Goal: Information Seeking & Learning: Find specific fact

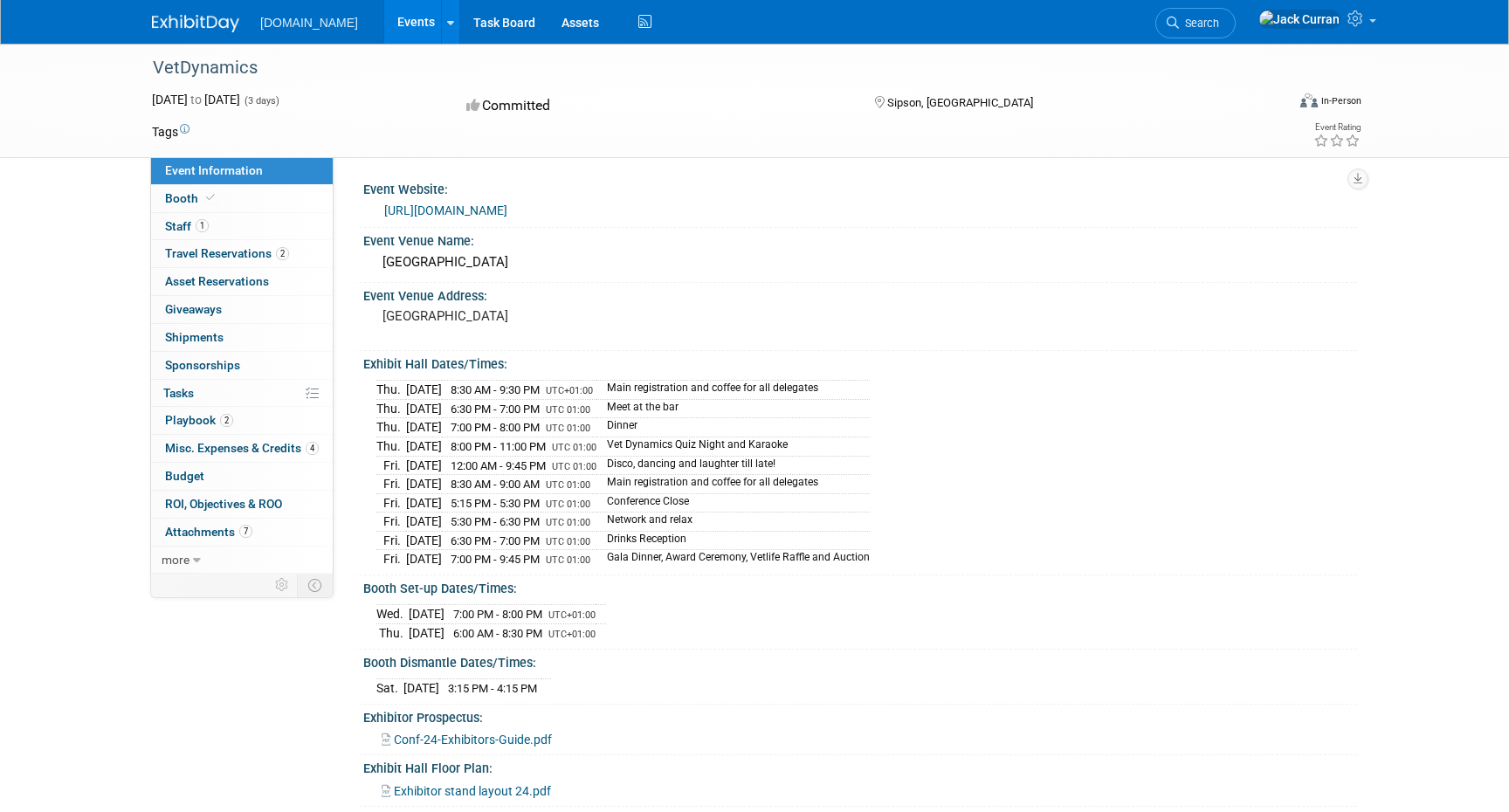
click at [384, 19] on link "Events" at bounding box center [416, 22] width 64 height 43
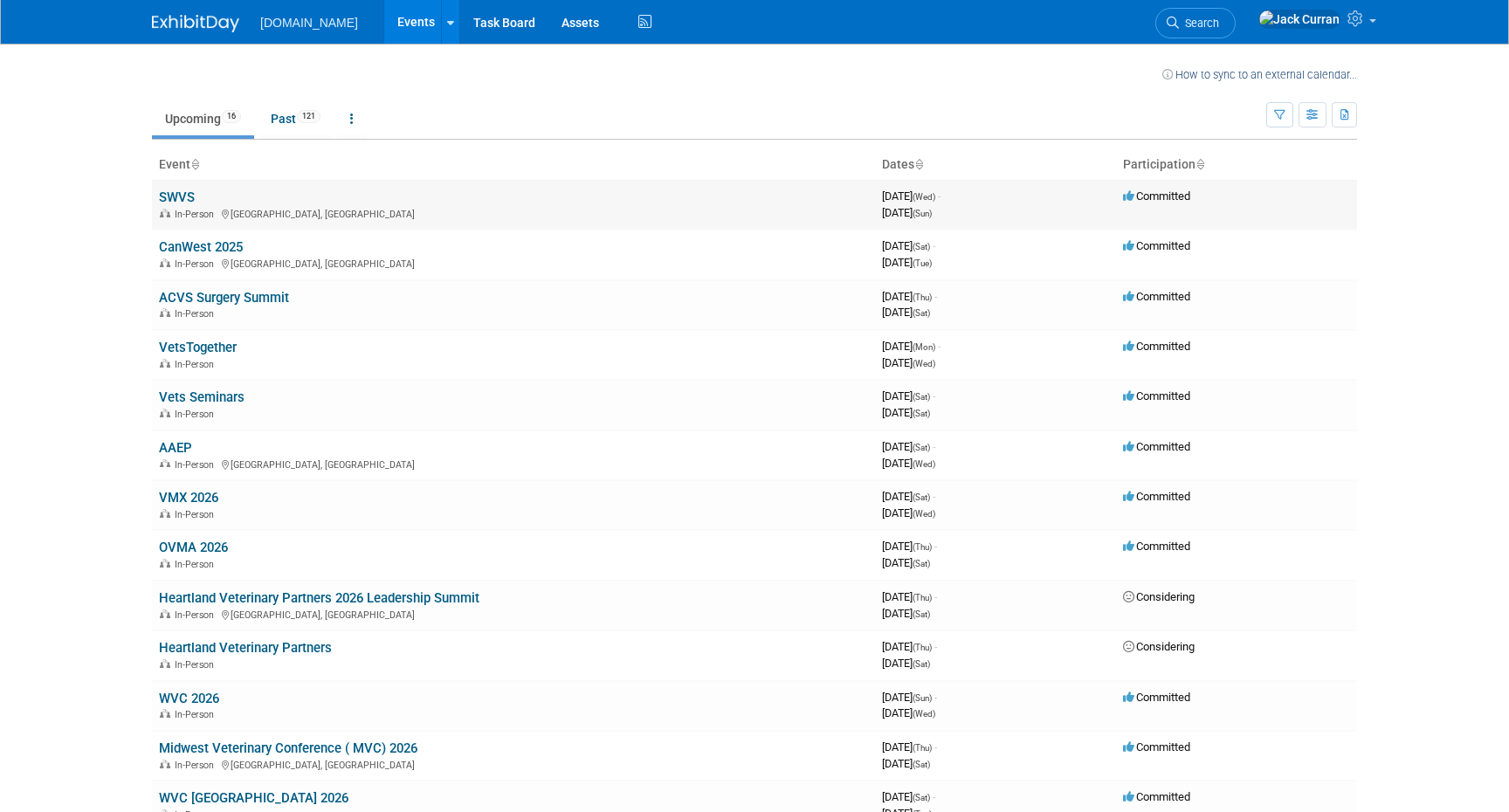
click at [189, 196] on link "SWVS" at bounding box center [177, 198] width 36 height 16
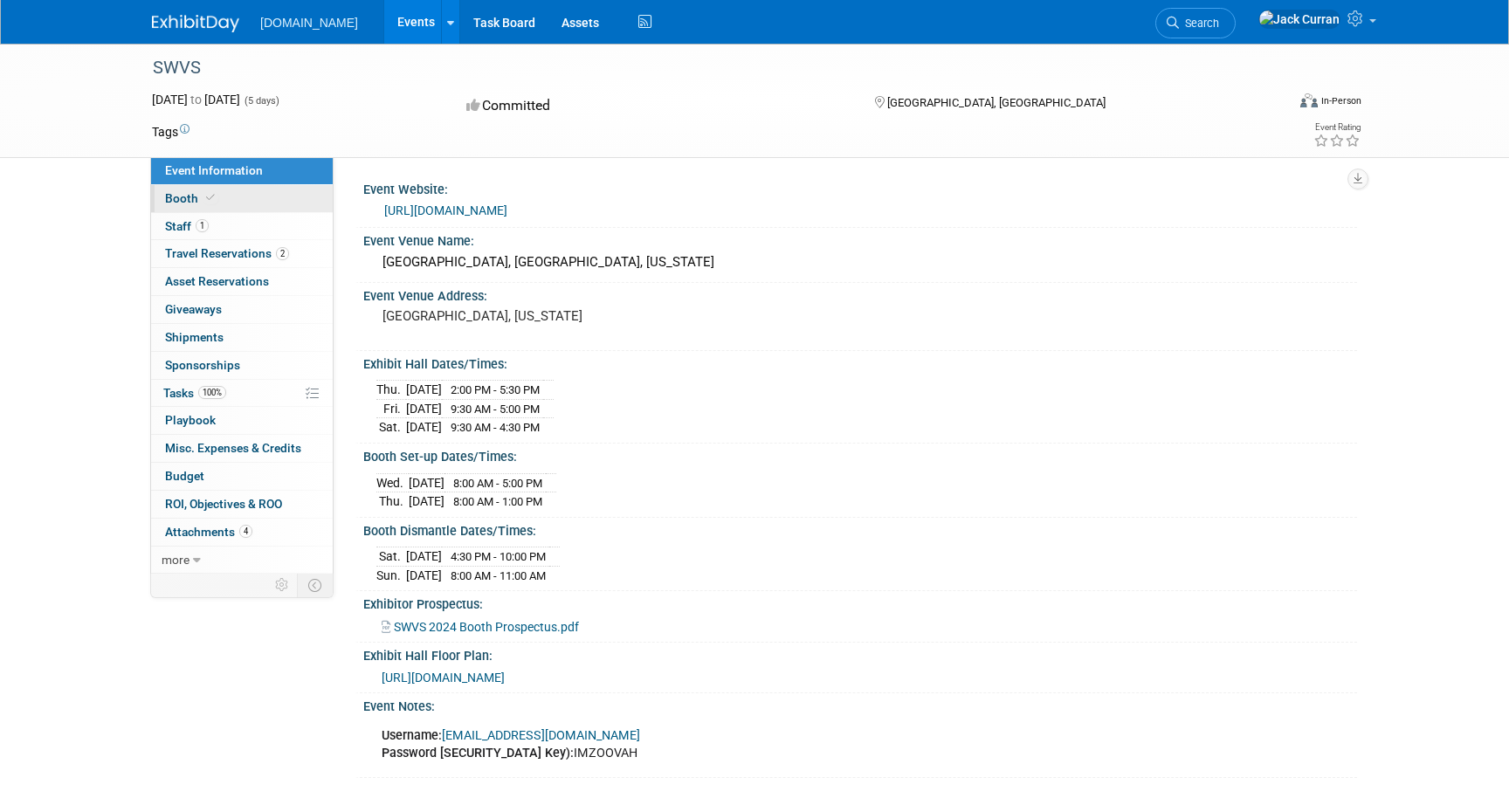
click at [226, 190] on link "Booth" at bounding box center [242, 198] width 182 height 27
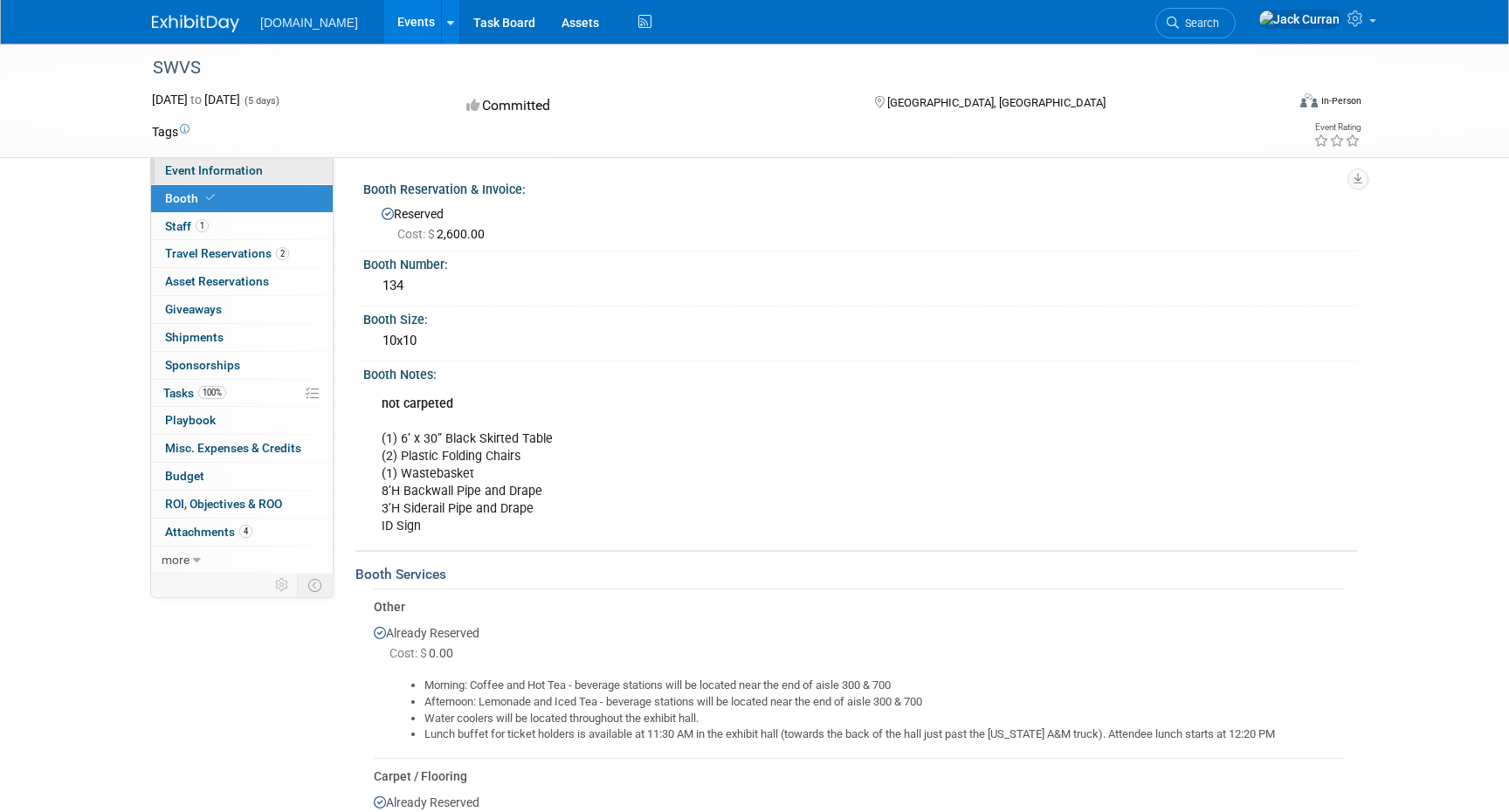
click at [260, 176] on span "Event Information" at bounding box center [213, 170] width 98 height 14
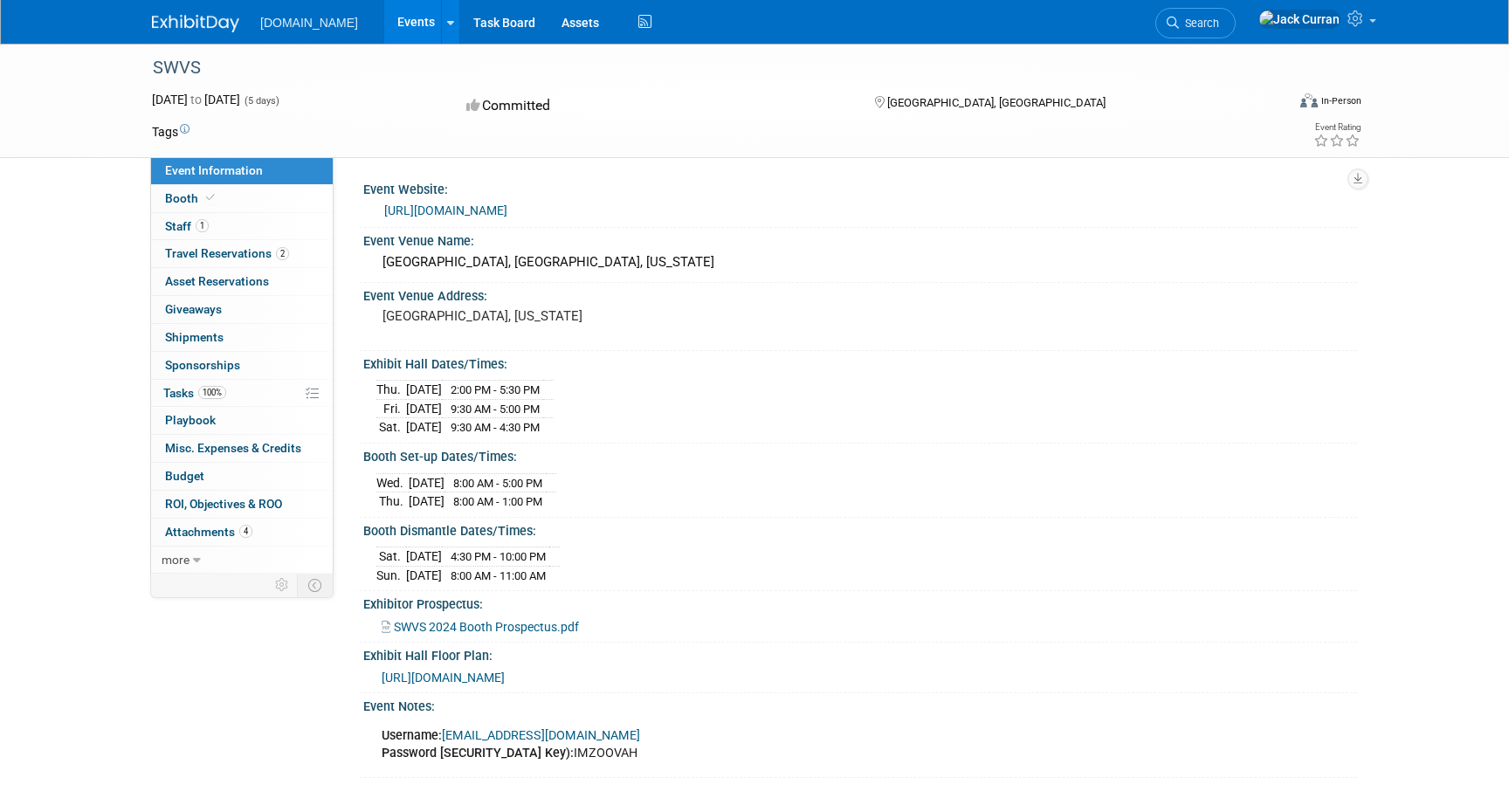
drag, startPoint x: 154, startPoint y: 65, endPoint x: 258, endPoint y: 64, distance: 104.0
click at [259, 65] on div "SWVS" at bounding box center [703, 68] width 1112 height 32
copy div "SWVS"
drag, startPoint x: 381, startPoint y: 263, endPoint x: 676, endPoint y: 265, distance: 295.0
click at [676, 265] on div "[GEOGRAPHIC_DATA], [GEOGRAPHIC_DATA], [US_STATE]" at bounding box center [860, 262] width 967 height 27
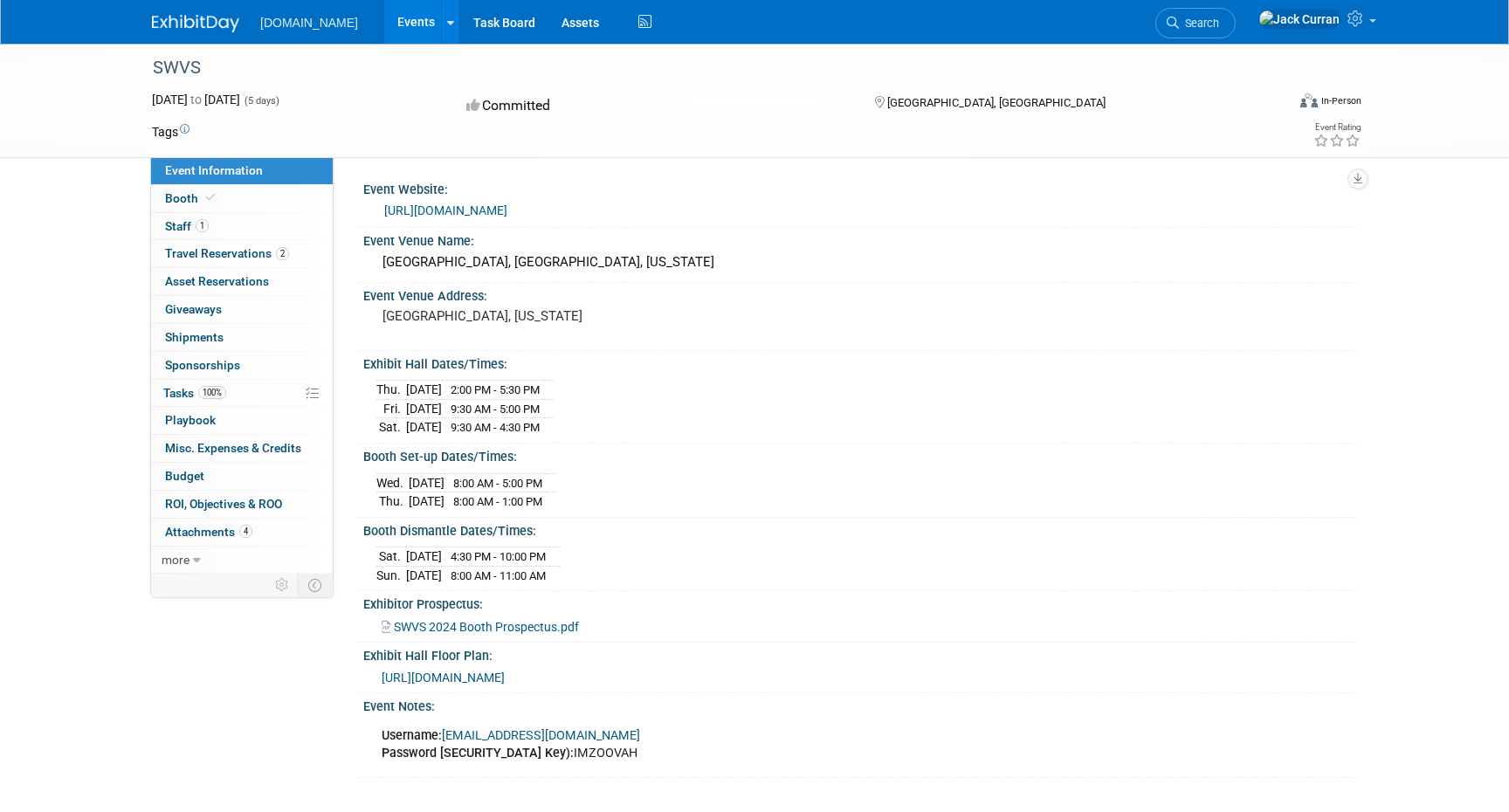
copy div "[GEOGRAPHIC_DATA], [GEOGRAPHIC_DATA], [US_STATE]"
click at [215, 196] on span at bounding box center [210, 198] width 16 height 13
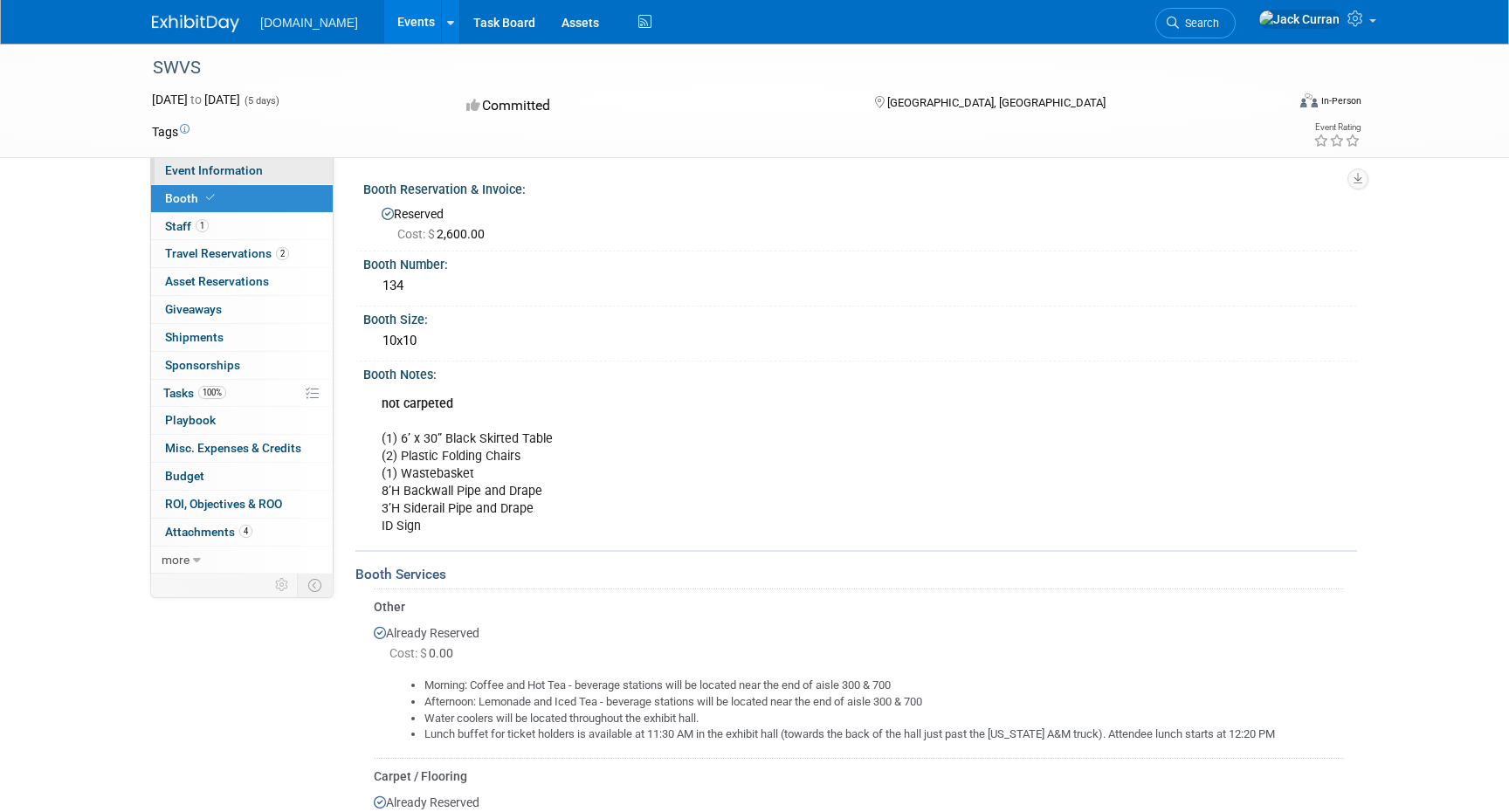
click at [248, 176] on span "Event Information" at bounding box center [213, 170] width 98 height 14
